Goal: Task Accomplishment & Management: Use online tool/utility

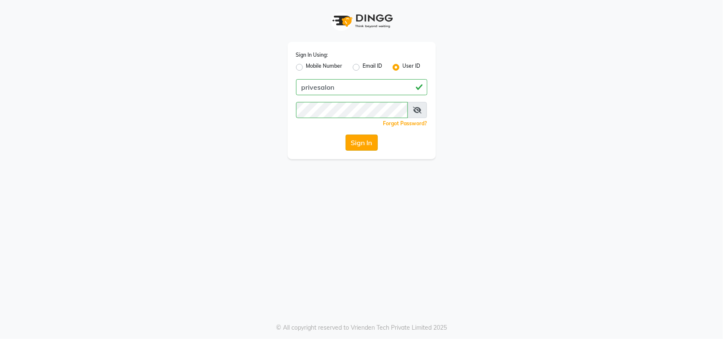
click at [350, 144] on button "Sign In" at bounding box center [362, 143] width 32 height 16
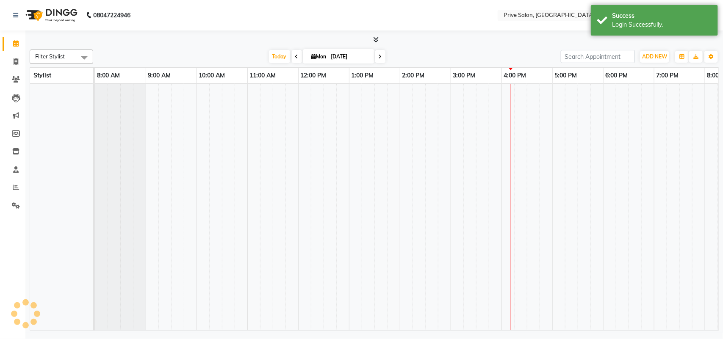
select select "en"
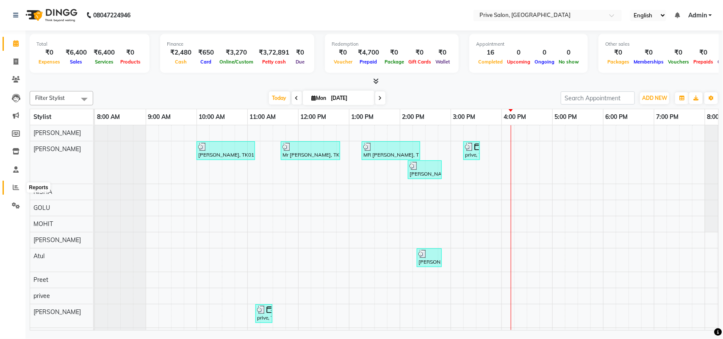
click at [20, 191] on span at bounding box center [15, 188] width 15 height 10
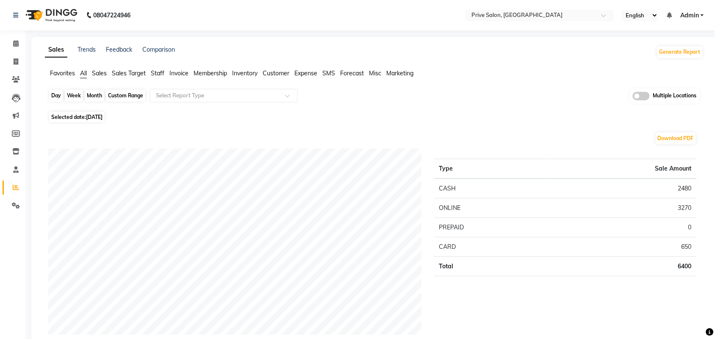
click at [57, 98] on div "Day" at bounding box center [56, 96] width 14 height 12
select select "9"
select select "2025"
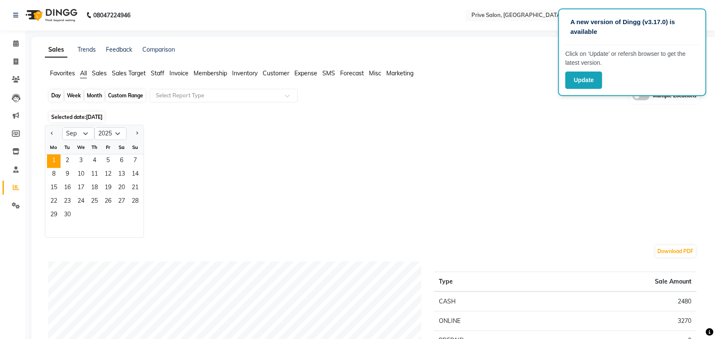
click at [56, 94] on div "Day" at bounding box center [56, 96] width 14 height 12
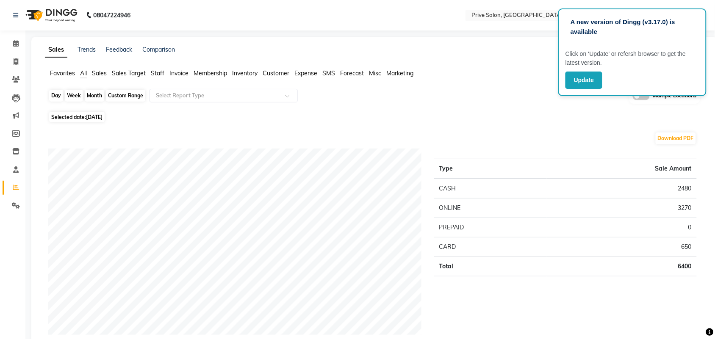
click at [56, 94] on div "Day" at bounding box center [56, 96] width 14 height 12
select select "9"
select select "2025"
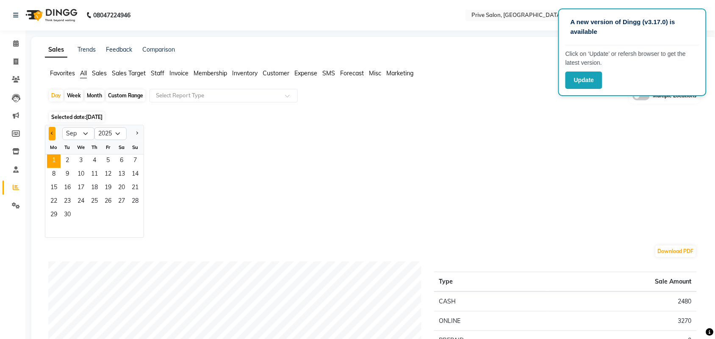
click at [50, 133] on button "Previous month" at bounding box center [52, 134] width 7 height 14
select select "8"
click at [138, 215] on span "31" at bounding box center [135, 216] width 14 height 14
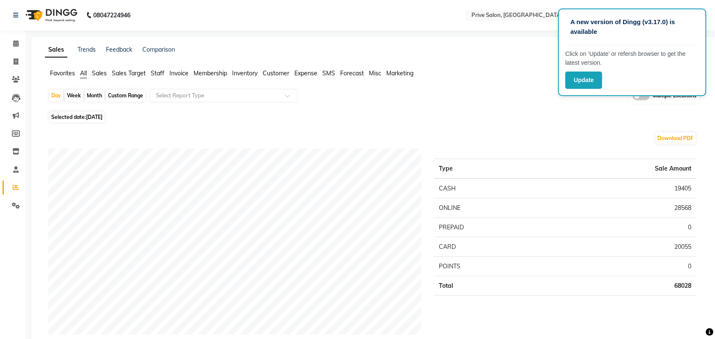
click at [312, 75] on span "Expense" at bounding box center [305, 73] width 23 height 8
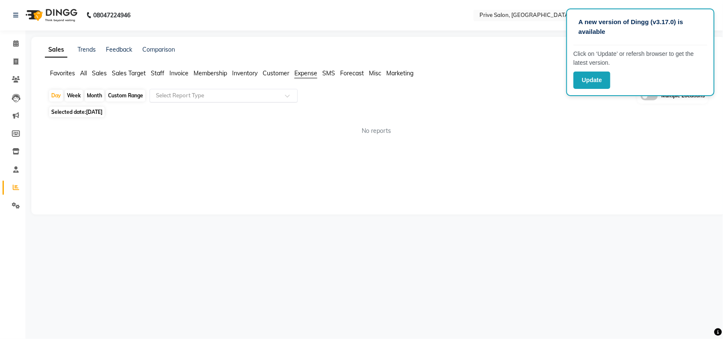
click at [274, 94] on input "text" at bounding box center [215, 96] width 122 height 8
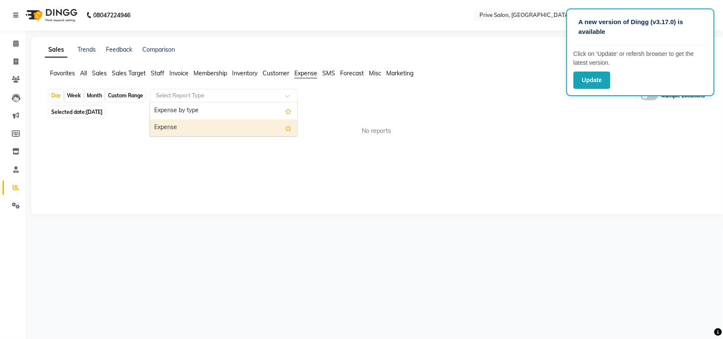
click at [263, 126] on div "Expense" at bounding box center [223, 127] width 147 height 17
select select "full_report"
select select "pdf"
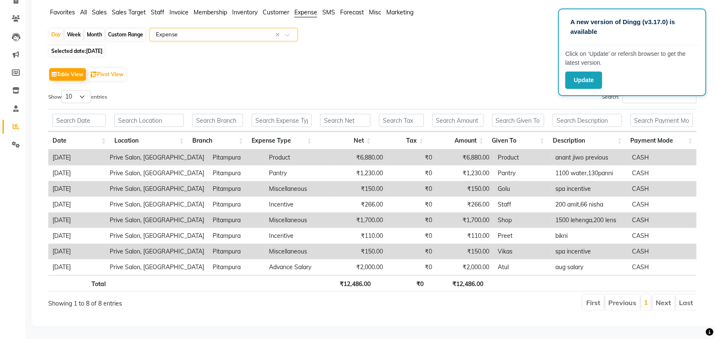
scroll to position [70, 0]
click at [592, 78] on button "Update" at bounding box center [584, 80] width 37 height 17
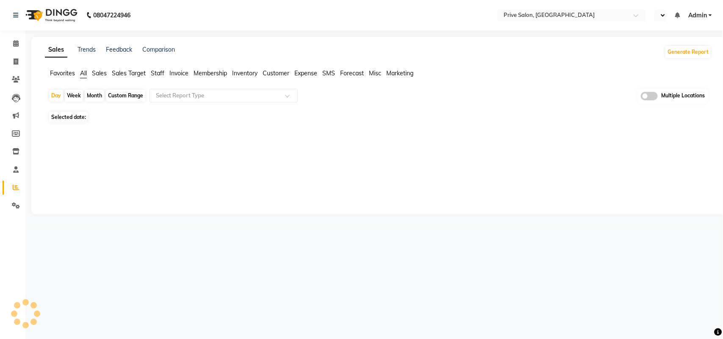
select select "en"
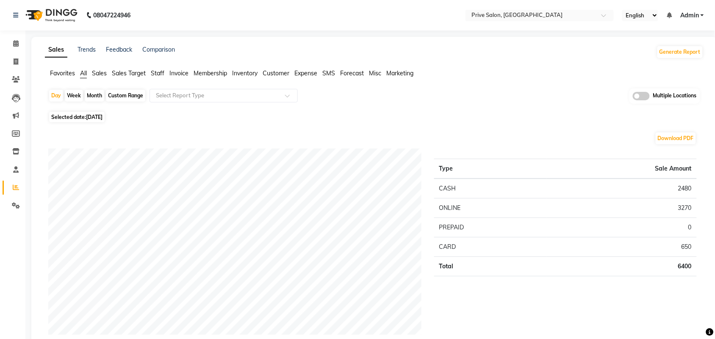
click at [304, 74] on span "Expense" at bounding box center [305, 73] width 23 height 8
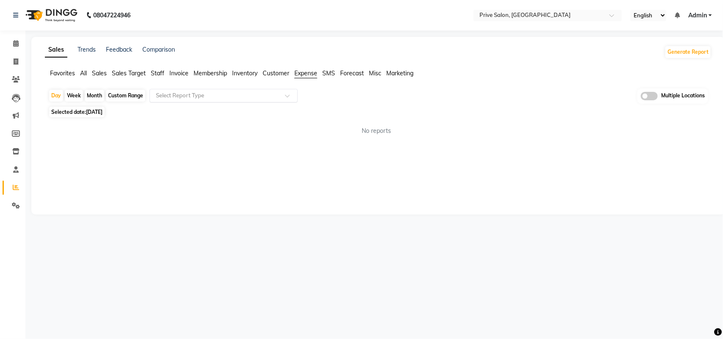
click at [278, 96] on div at bounding box center [223, 96] width 147 height 8
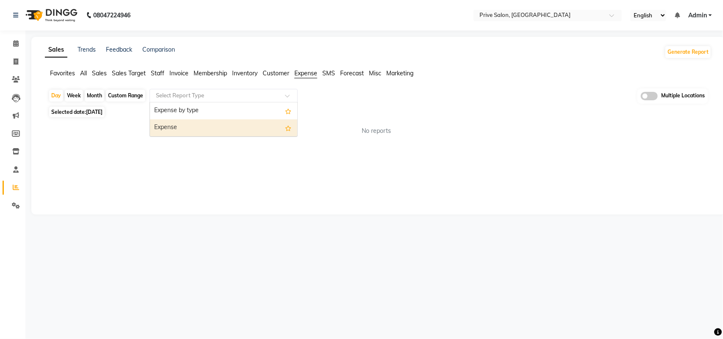
click at [255, 123] on div "Expense" at bounding box center [223, 127] width 147 height 17
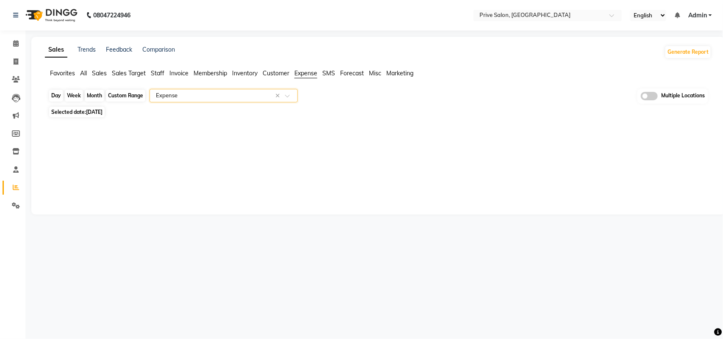
click at [54, 96] on div "Day" at bounding box center [56, 96] width 14 height 12
select select "9"
select select "2025"
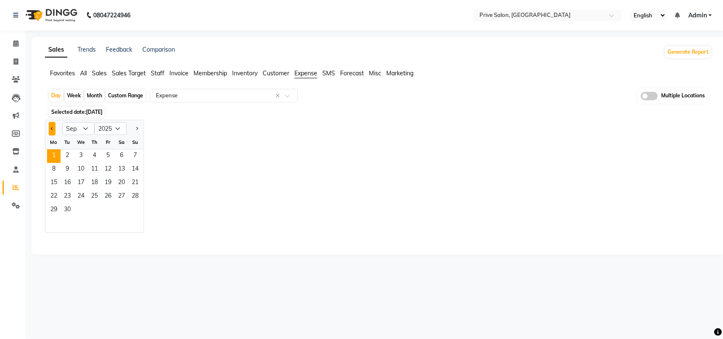
click at [52, 130] on span "Previous month" at bounding box center [52, 128] width 3 height 3
select select "8"
click at [133, 212] on span "31" at bounding box center [135, 211] width 14 height 14
select select "full_report"
select select "pdf"
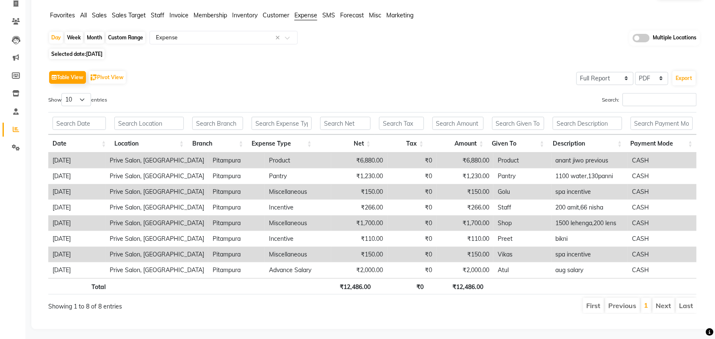
scroll to position [70, 0]
